Goal: Information Seeking & Learning: Learn about a topic

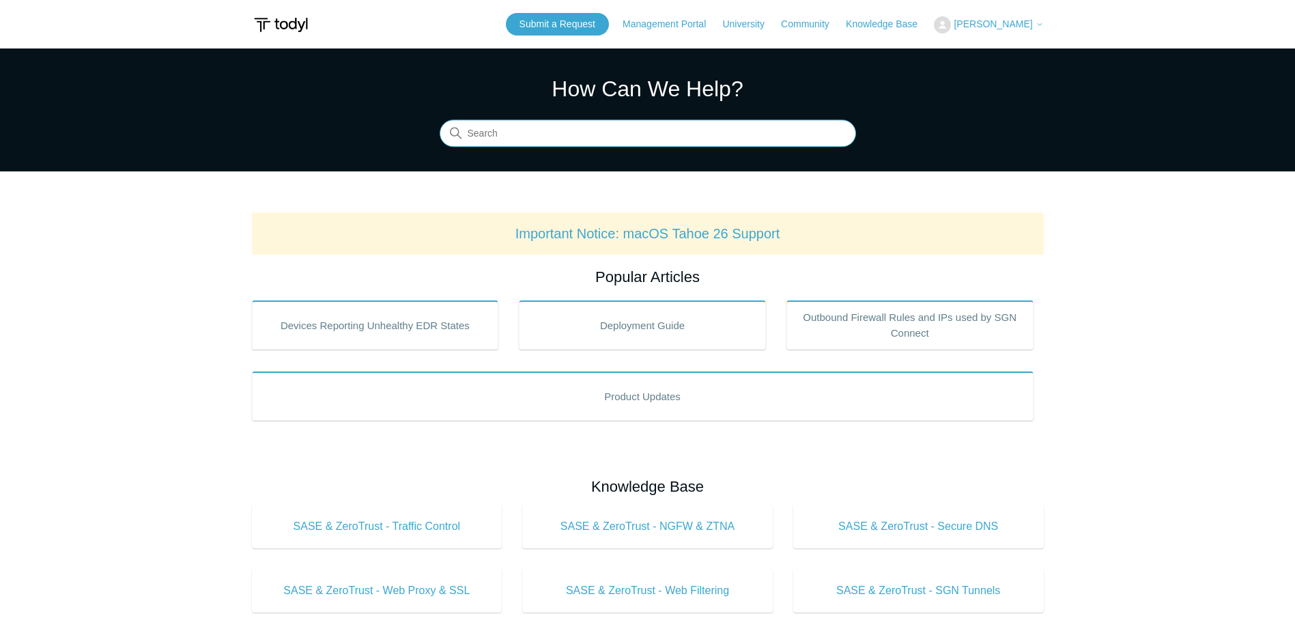
click at [628, 130] on input "Search" at bounding box center [647, 133] width 416 height 27
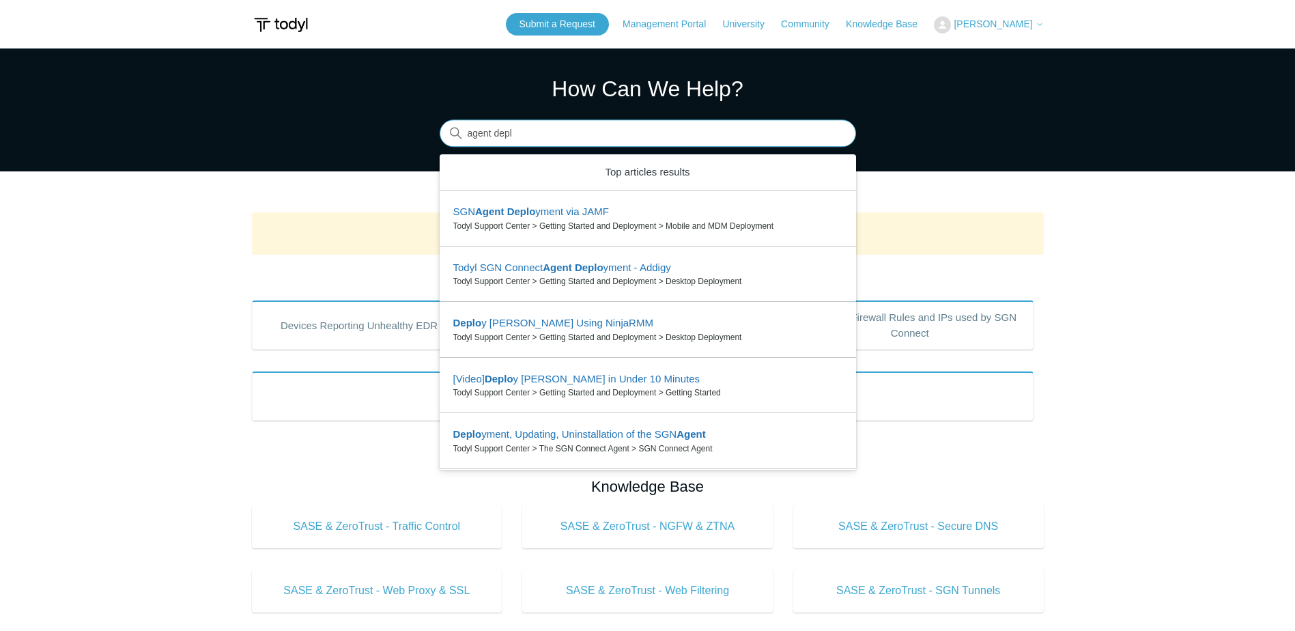
type input "agent depl"
click at [164, 349] on main "Todyl Support Center How Can We Help? Search There are 6 results for your searc…" at bounding box center [647, 638] width 1295 height 1181
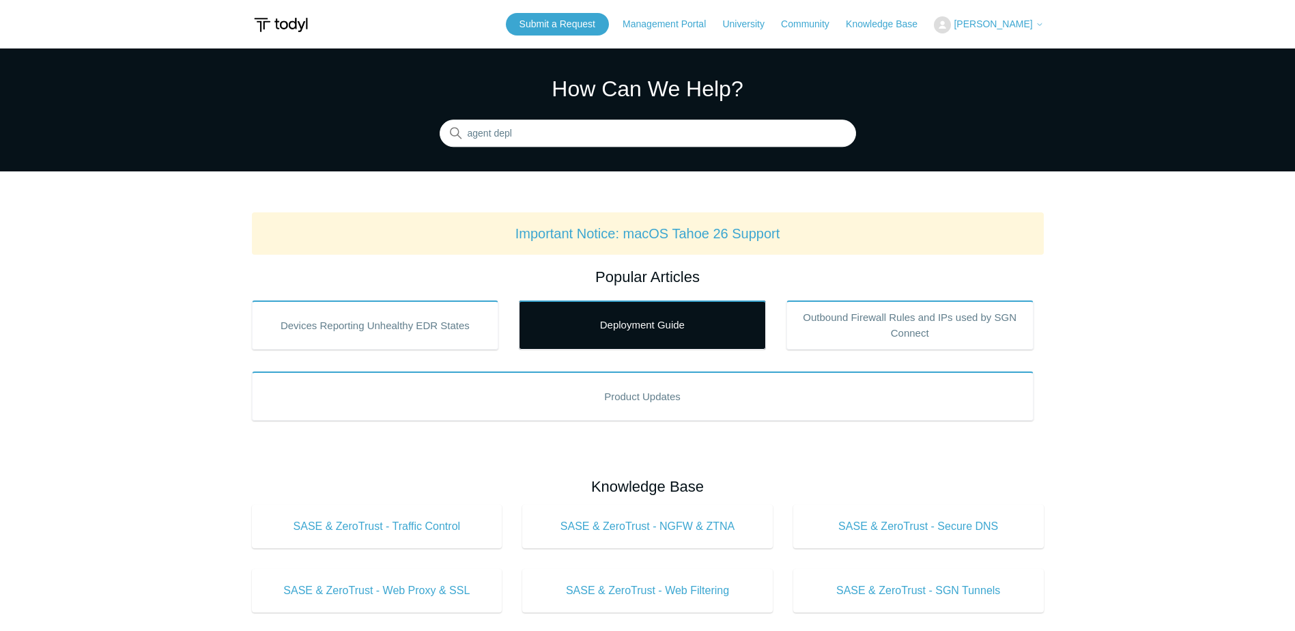
click at [668, 323] on link "Deployment Guide" at bounding box center [642, 324] width 247 height 49
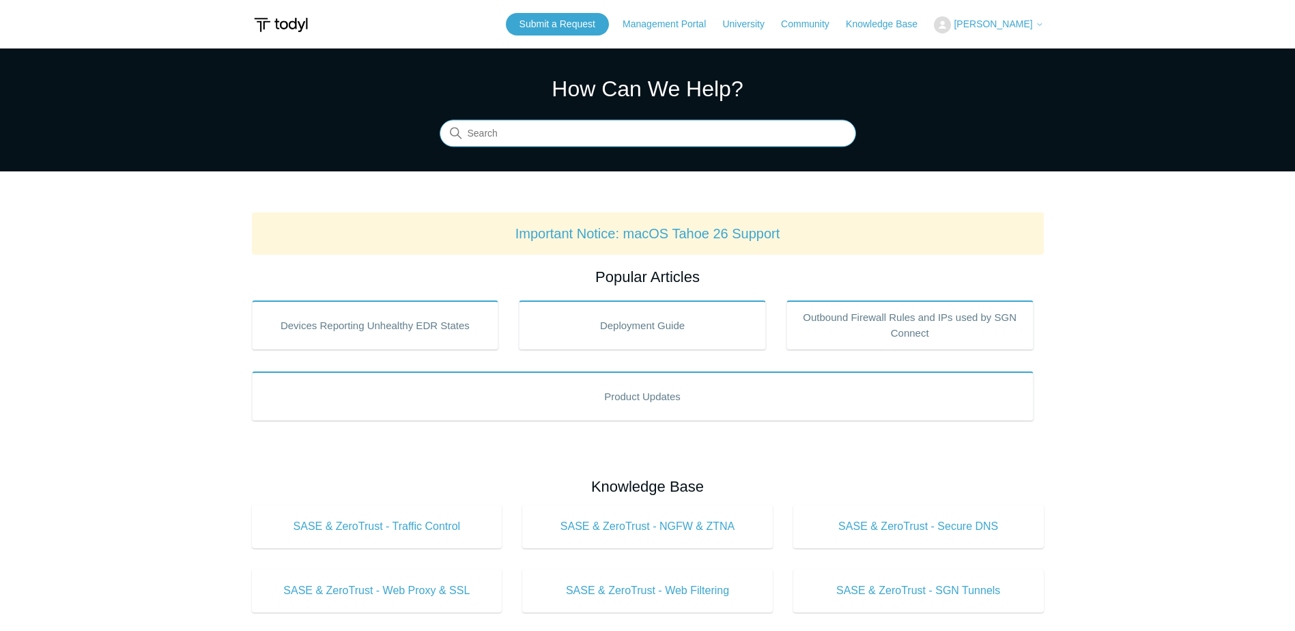
click at [596, 132] on input "Search" at bounding box center [647, 133] width 416 height 27
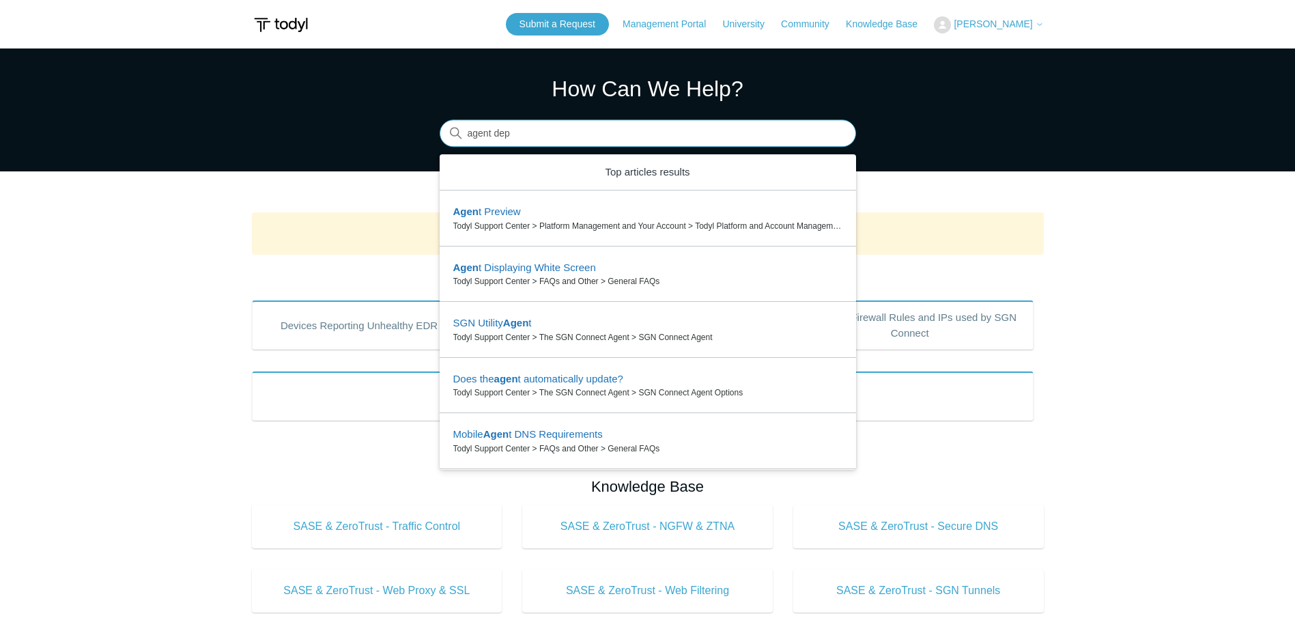
type input "agent depl"
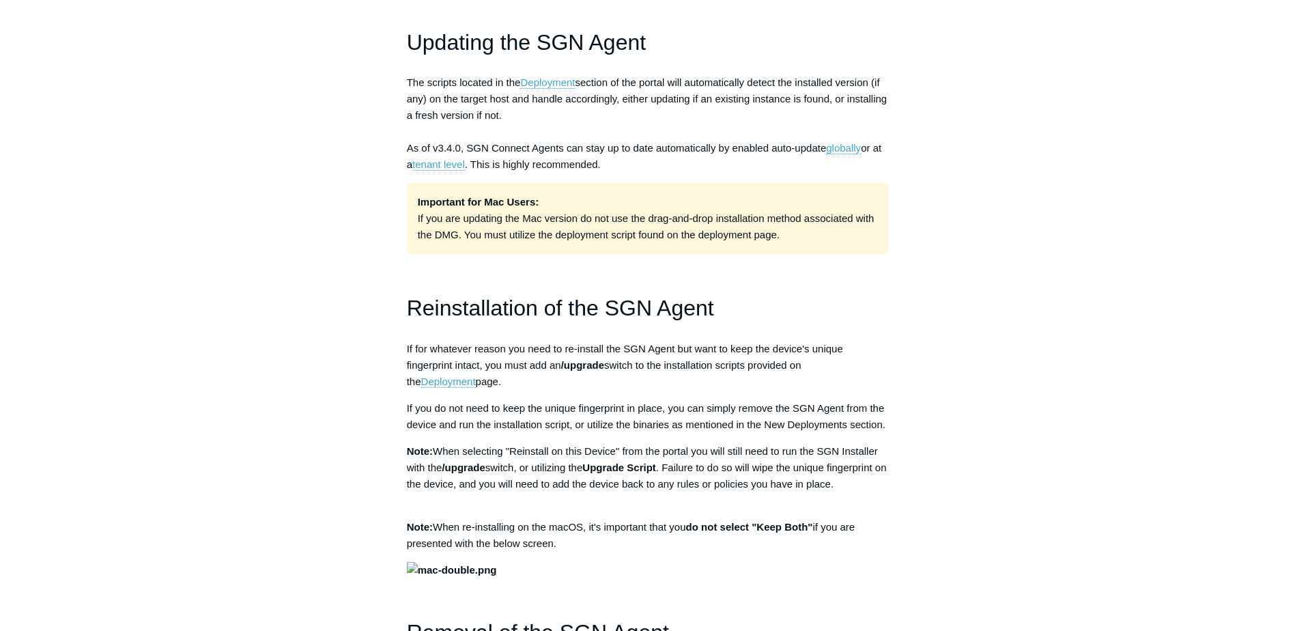
scroll to position [1092, 0]
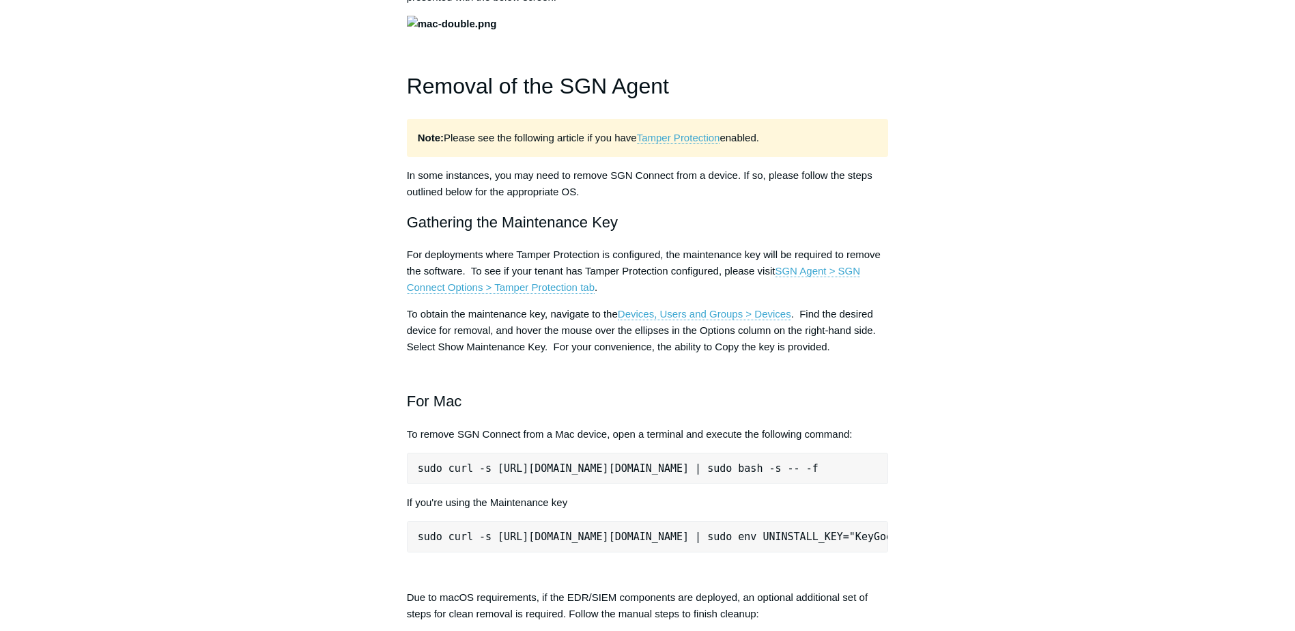
scroll to position [1570, 0]
